Goal: Understand process/instructions: Learn how to perform a task or action

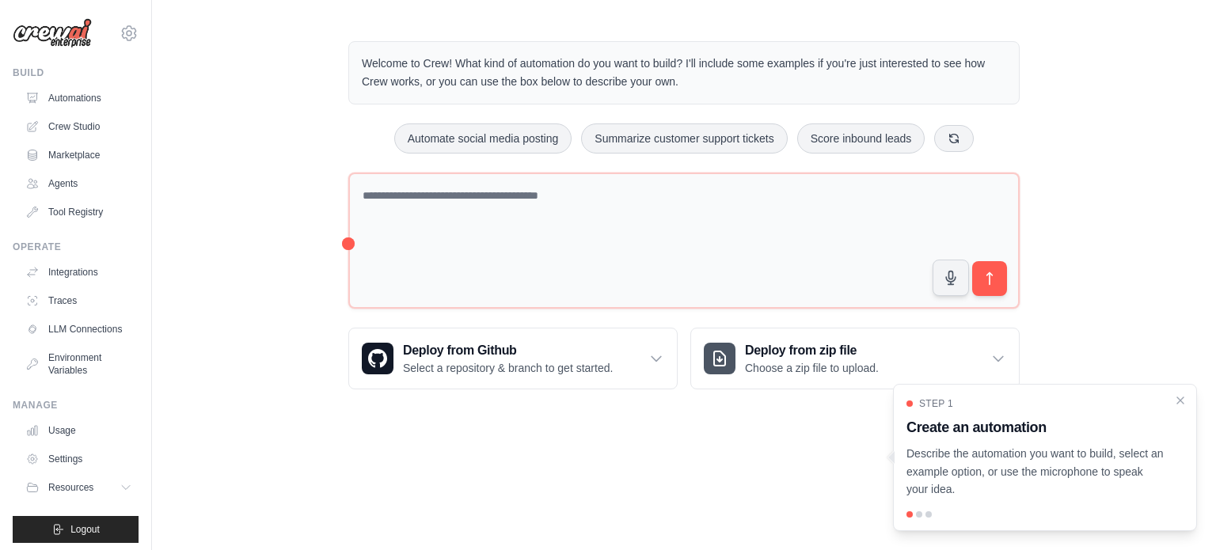
click at [918, 512] on div at bounding box center [919, 514] width 6 height 6
click at [928, 411] on div "Step 1 Create an automation Describe the automation you want to build, select a…" at bounding box center [1044, 447] width 277 height 101
click at [912, 405] on div "Step 1" at bounding box center [1035, 403] width 258 height 13
click at [912, 405] on div at bounding box center [909, 404] width 6 height 6
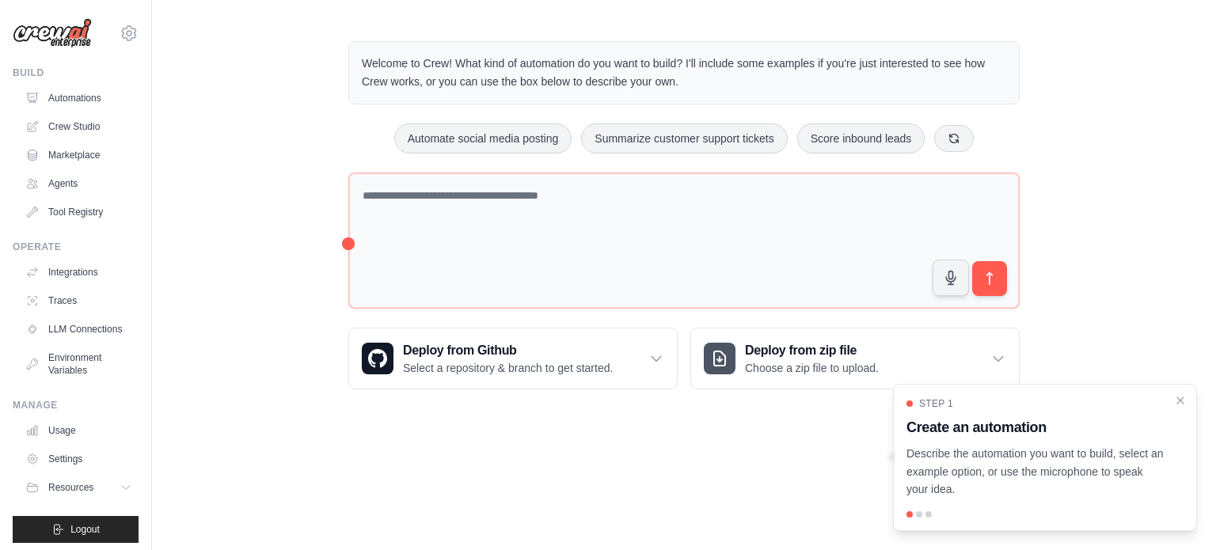
click at [917, 513] on div at bounding box center [919, 514] width 6 height 6
click at [916, 513] on div at bounding box center [919, 514] width 6 height 6
click at [996, 489] on p "Describe the automation you want to build, select an example option, or use the…" at bounding box center [1035, 472] width 258 height 54
click at [1014, 468] on p "Describe the automation you want to build, select an example option, or use the…" at bounding box center [1035, 472] width 258 height 54
drag, startPoint x: 1013, startPoint y: 468, endPoint x: 973, endPoint y: 468, distance: 40.4
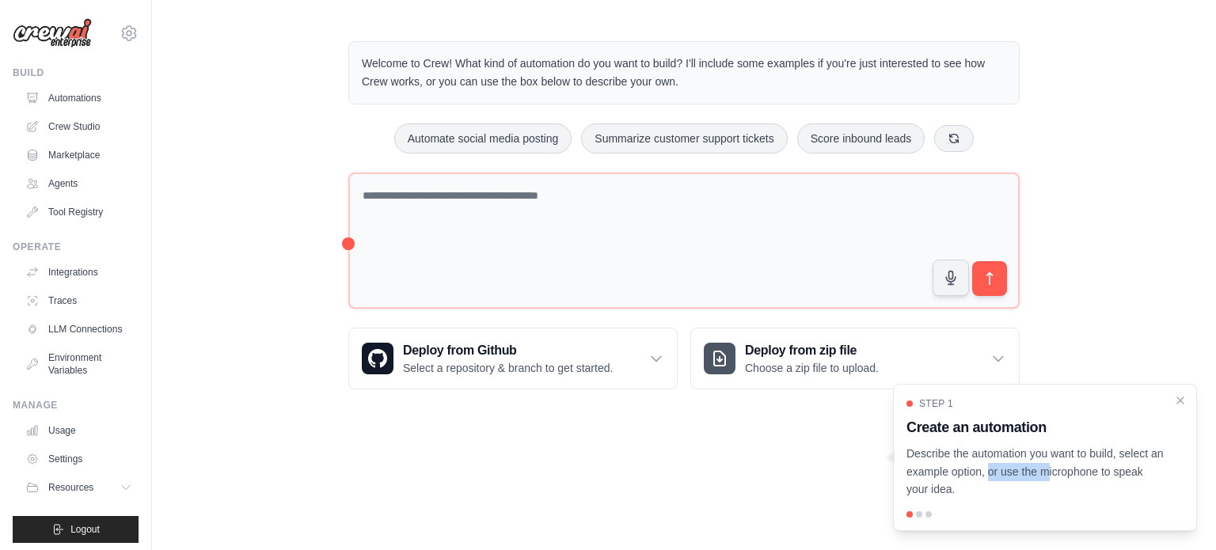
click at [982, 468] on p "Describe the automation you want to build, select an example option, or use the…" at bounding box center [1035, 472] width 258 height 54
drag, startPoint x: 973, startPoint y: 468, endPoint x: 1001, endPoint y: 477, distance: 30.0
click at [973, 469] on p "Describe the automation you want to build, select an example option, or use the…" at bounding box center [1035, 472] width 258 height 54
click at [1094, 105] on div "Welcome to Crew! What kind of automation do you want to build? I'll include som…" at bounding box center [684, 215] width 1064 height 399
